Goal: Task Accomplishment & Management: Manage account settings

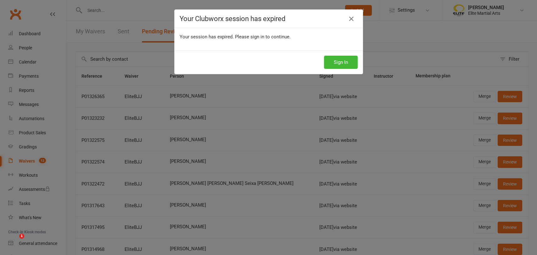
select select "100"
drag, startPoint x: 0, startPoint y: 0, endPoint x: 346, endPoint y: 18, distance: 346.8
click at [348, 18] on icon at bounding box center [352, 19] width 8 height 8
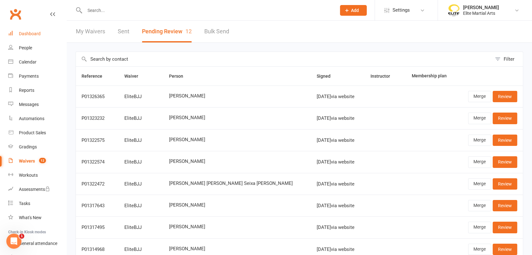
click at [35, 35] on div "Dashboard" at bounding box center [30, 33] width 22 height 5
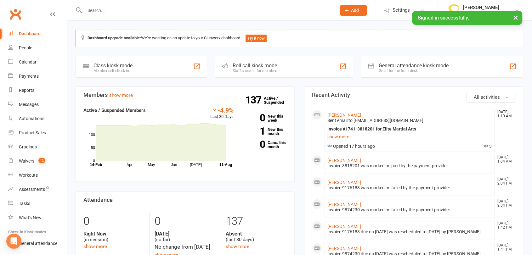
click at [100, 10] on input "text" at bounding box center [207, 10] width 249 height 9
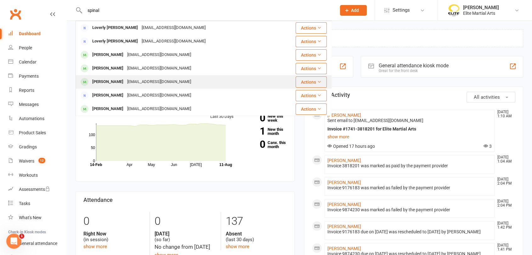
type input "spinal"
click at [125, 81] on div "tetesaurio77@gmail.com" at bounding box center [159, 81] width 68 height 9
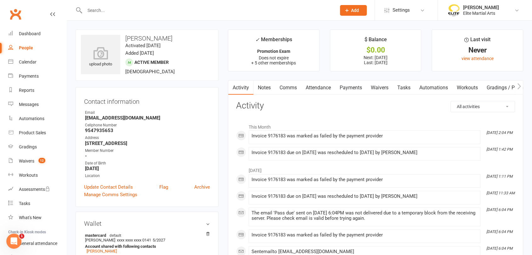
click at [355, 87] on link "Payments" at bounding box center [350, 88] width 31 height 14
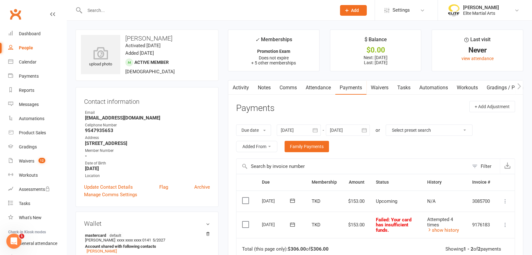
click at [504, 223] on icon at bounding box center [505, 225] width 6 height 6
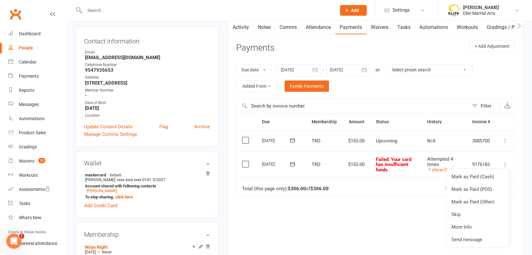
scroll to position [71, 0]
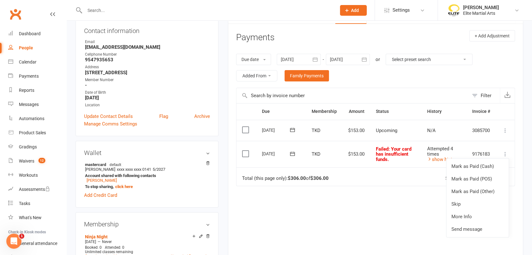
click at [293, 152] on icon at bounding box center [292, 154] width 6 height 6
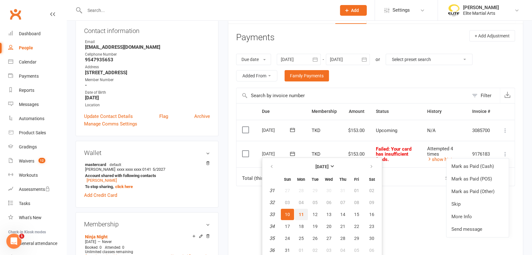
click at [304, 216] on button "11" at bounding box center [300, 214] width 13 height 11
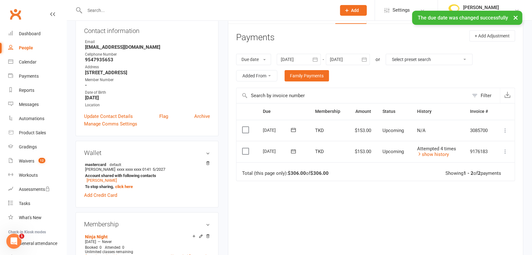
scroll to position [0, 0]
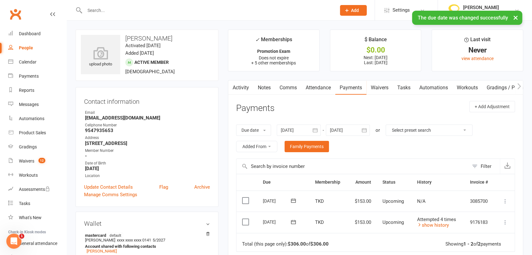
click at [111, 11] on div "× The due date was changed successfully" at bounding box center [261, 11] width 523 height 0
click at [101, 8] on input "text" at bounding box center [207, 10] width 249 height 9
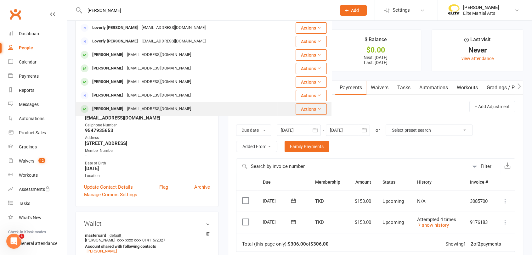
type input "espinal"
click at [110, 107] on div "Anyelo Espinal" at bounding box center [107, 108] width 35 height 9
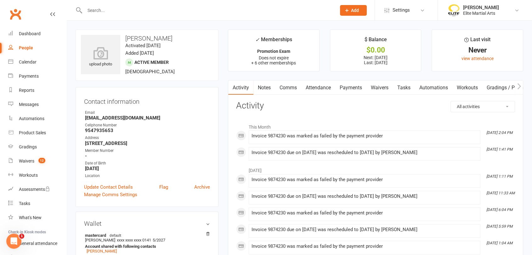
click at [355, 89] on link "Payments" at bounding box center [350, 88] width 31 height 14
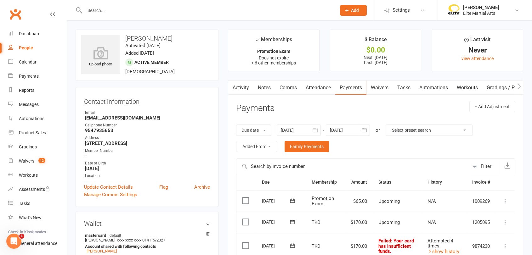
click at [292, 246] on icon at bounding box center [292, 246] width 6 height 6
click at [292, 243] on icon at bounding box center [292, 246] width 6 height 6
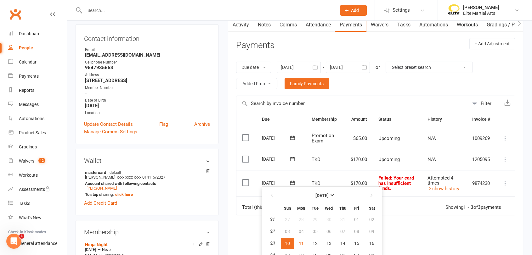
scroll to position [64, 0]
click at [301, 242] on span "11" at bounding box center [301, 242] width 5 height 5
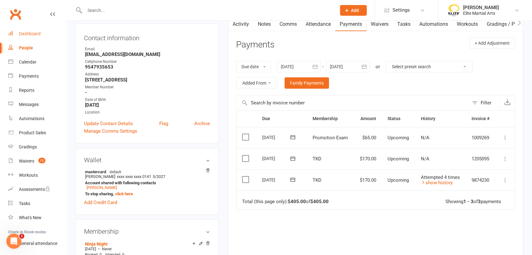
click at [30, 34] on div "Dashboard" at bounding box center [30, 33] width 22 height 5
